Goal: Transaction & Acquisition: Purchase product/service

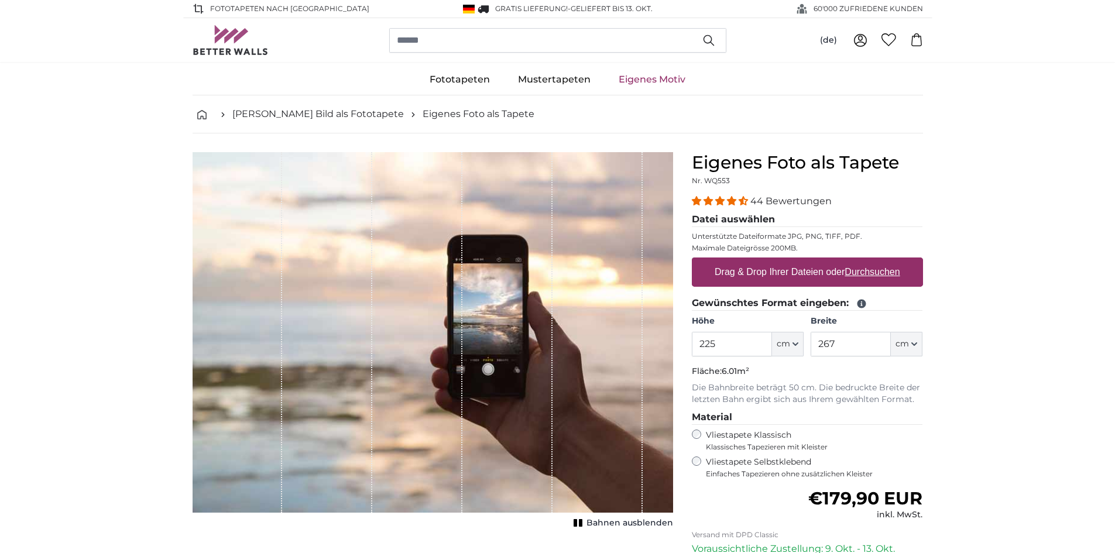
type input "225"
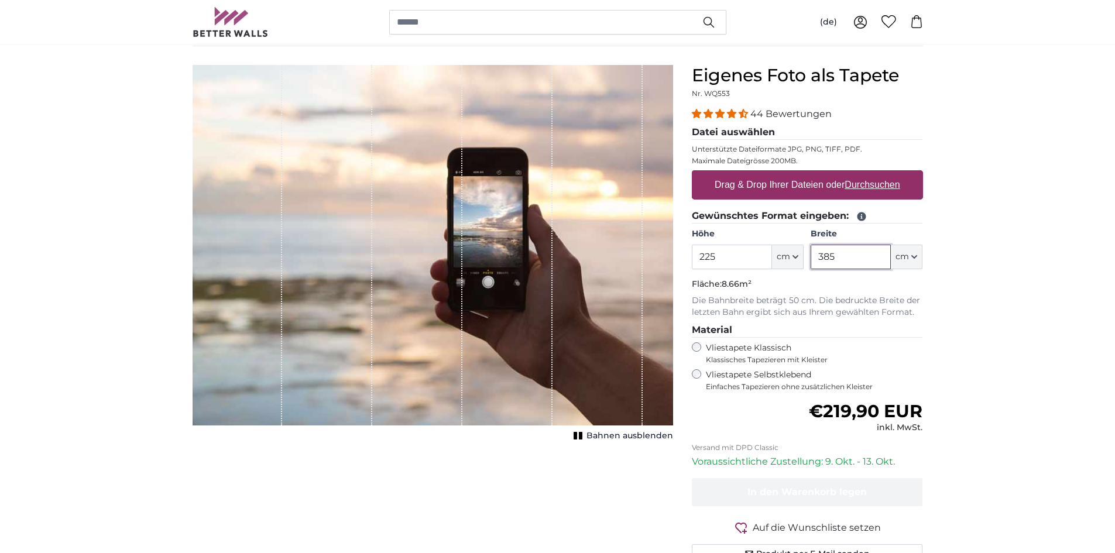
scroll to position [176, 0]
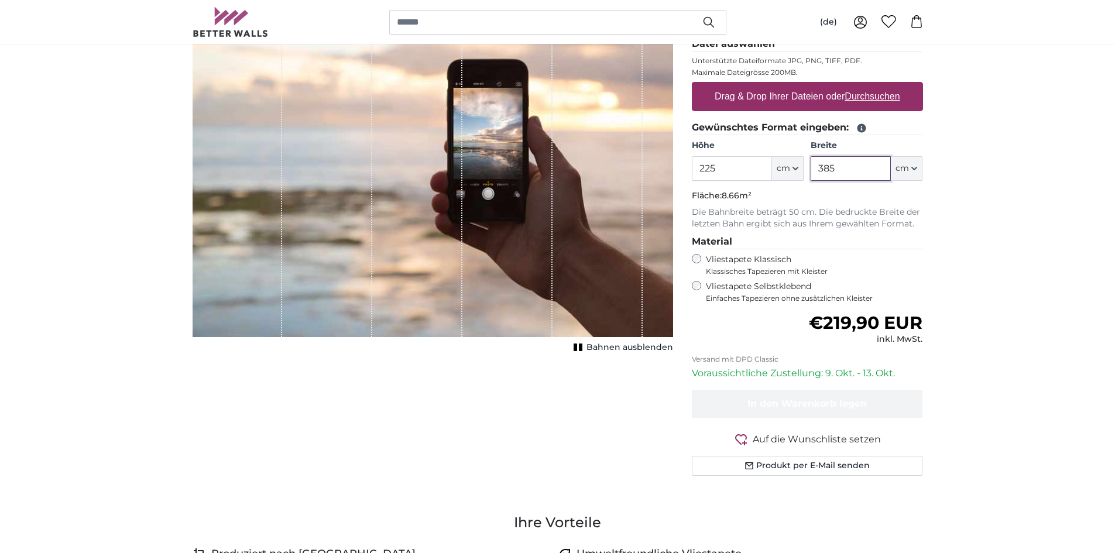
type input "385"
click at [870, 98] on u "Durchsuchen" at bounding box center [872, 96] width 55 height 10
click at [870, 85] on input "Drag & Drop Ihrer Dateien oder Durchsuchen" at bounding box center [807, 84] width 231 height 4
type input "**********"
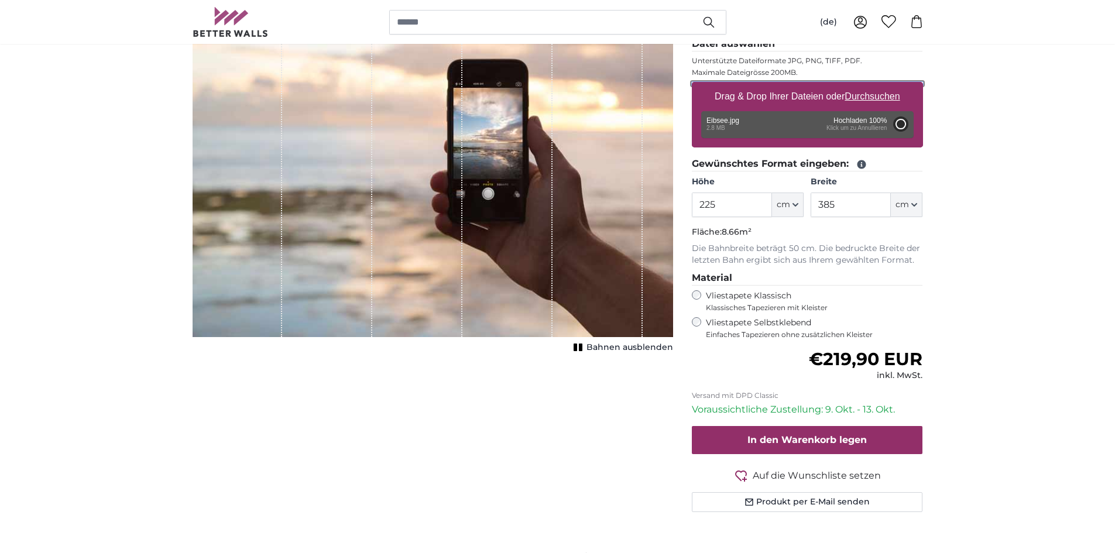
type input "200"
type input "356"
